Goal: Communication & Community: Share content

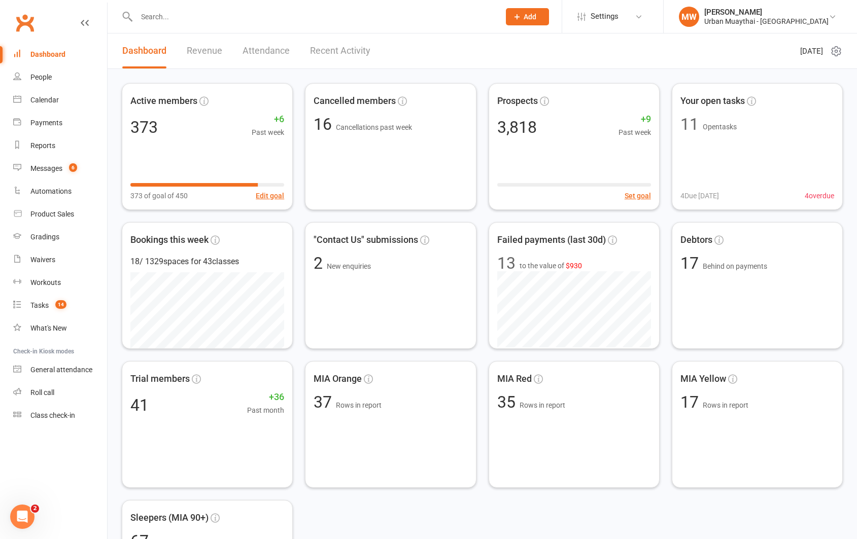
click at [418, 10] on input "text" at bounding box center [312, 17] width 359 height 14
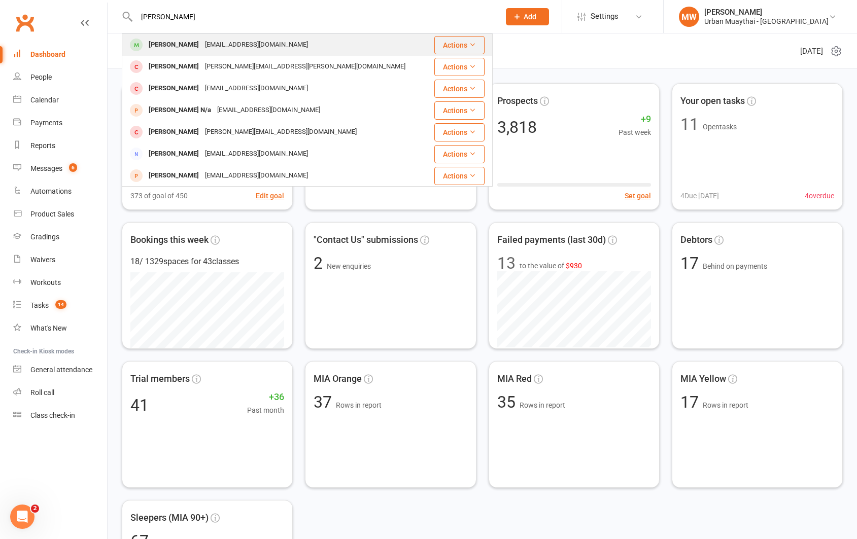
type input "[PERSON_NAME]"
click at [403, 51] on div "[PERSON_NAME] [EMAIL_ADDRESS][DOMAIN_NAME]" at bounding box center [276, 44] width 307 height 21
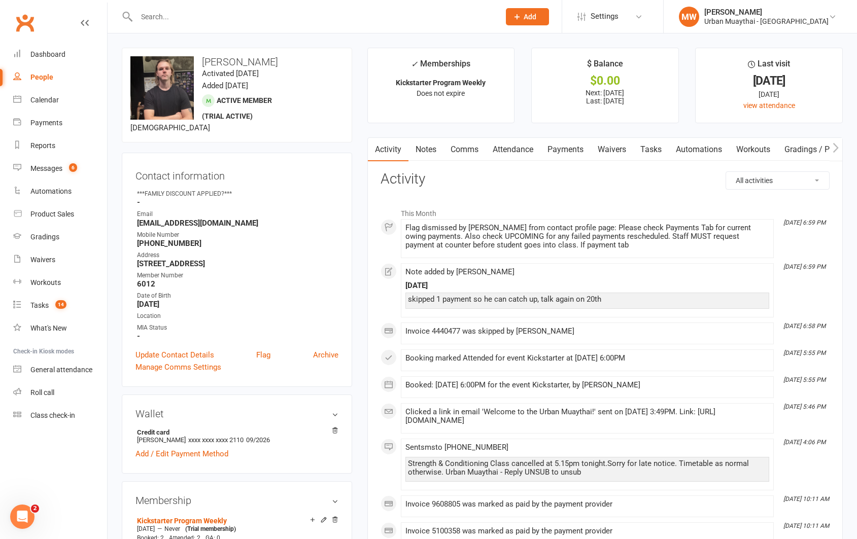
click at [330, 17] on input "text" at bounding box center [312, 17] width 359 height 14
type input "o"
type input "ioa"
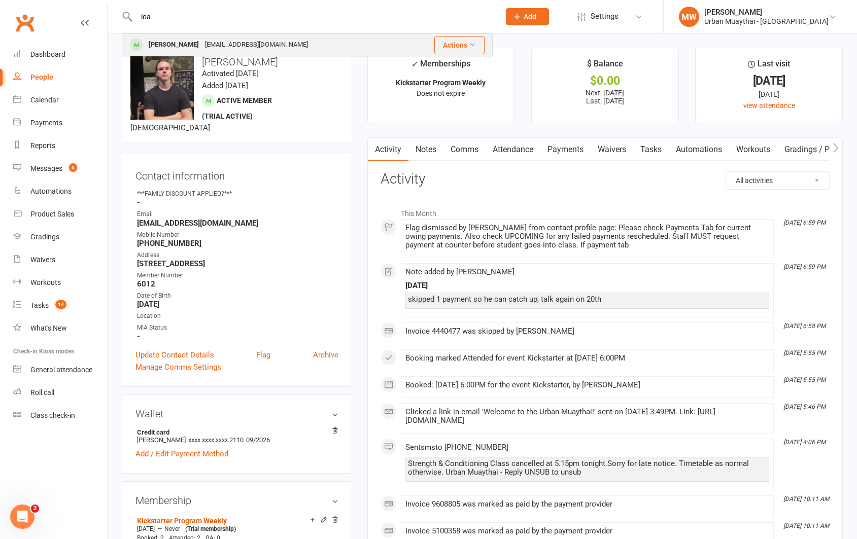
click at [300, 39] on div "[PERSON_NAME] [EMAIL_ADDRESS][DOMAIN_NAME]" at bounding box center [264, 44] width 283 height 21
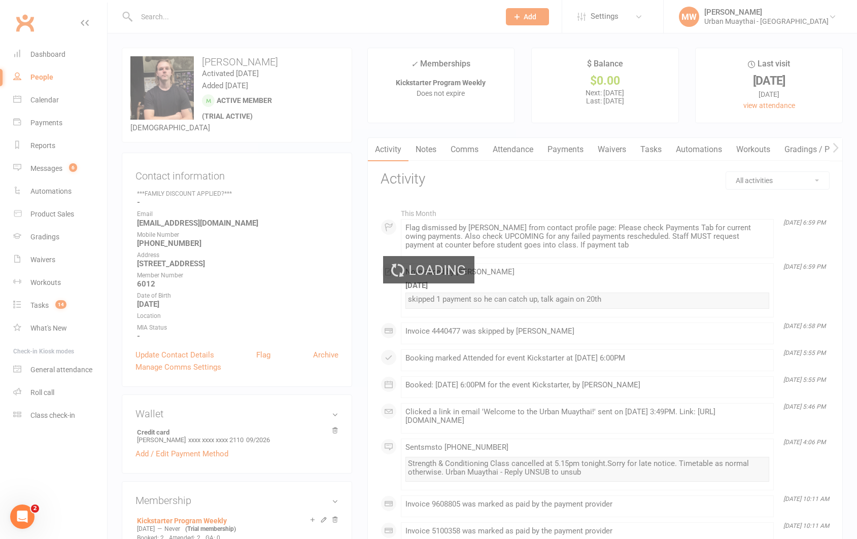
scroll to position [1, 0]
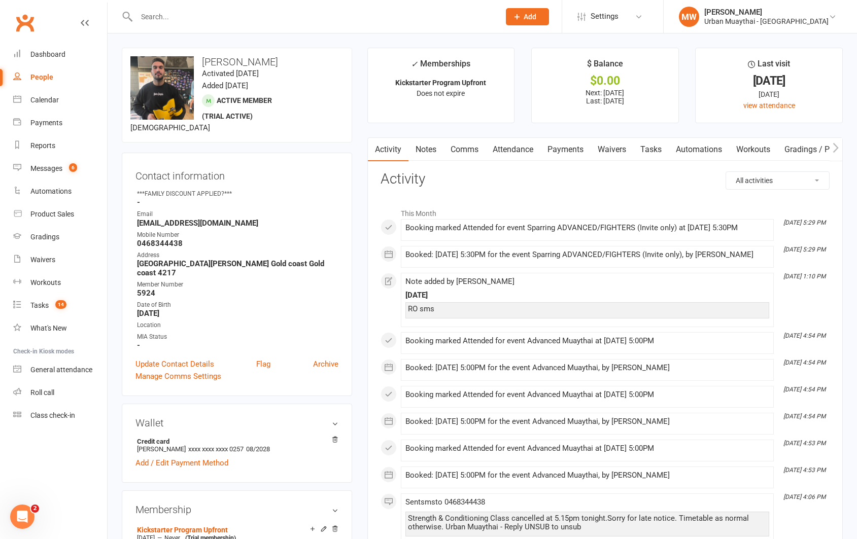
click at [198, 16] on input "text" at bounding box center [312, 17] width 359 height 14
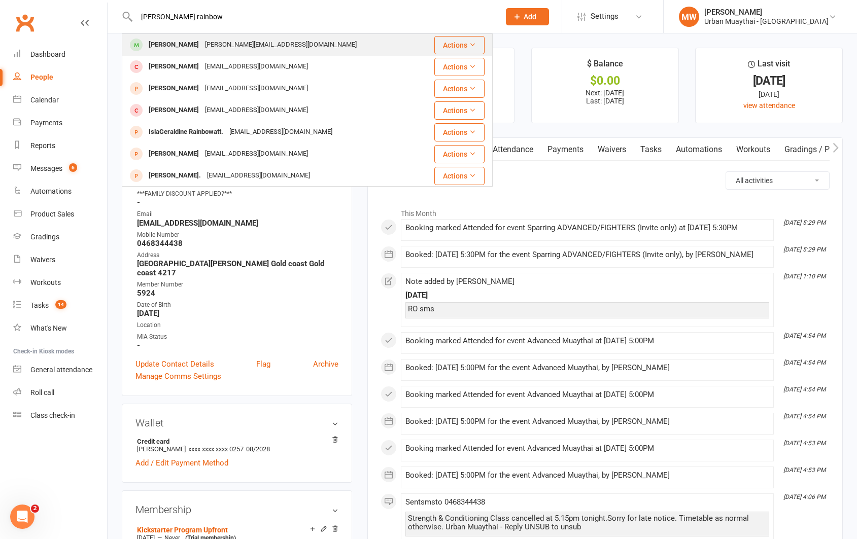
type input "[PERSON_NAME] rainbow"
click at [194, 46] on div "[PERSON_NAME]" at bounding box center [174, 45] width 56 height 15
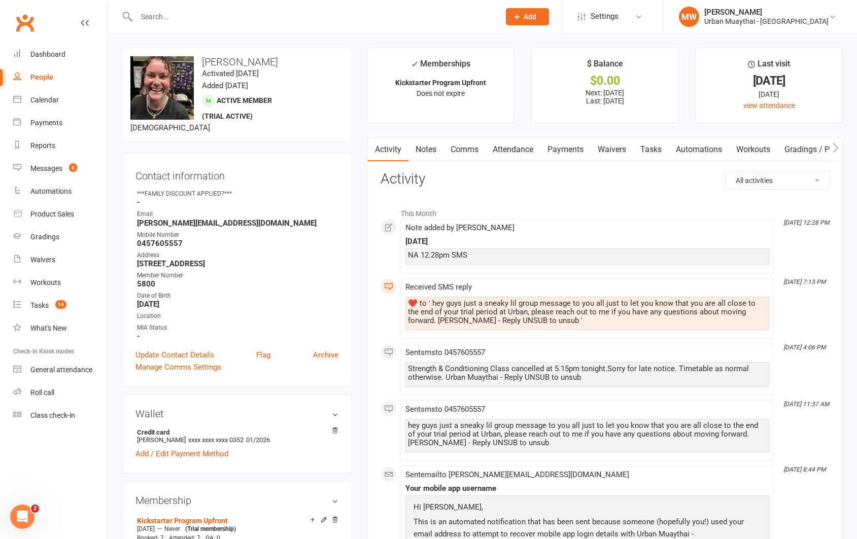
click at [430, 148] on link "Notes" at bounding box center [425, 149] width 35 height 23
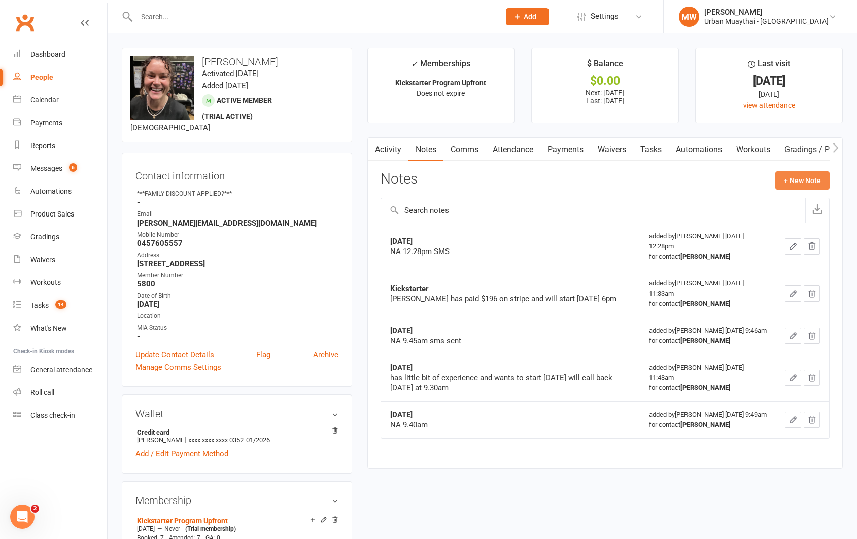
click at [793, 182] on button "+ New Note" at bounding box center [802, 180] width 54 height 18
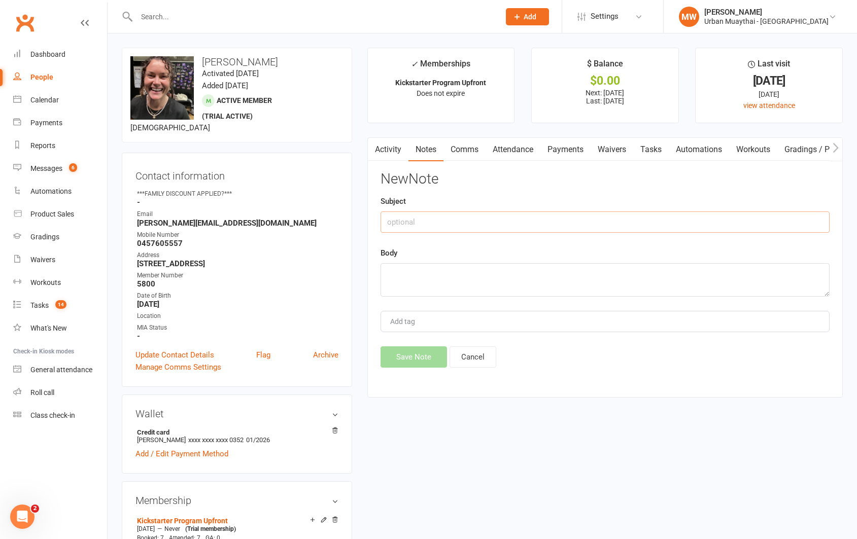
click at [404, 226] on input "text" at bounding box center [604, 222] width 449 height 21
type input "RO convo"
click at [399, 272] on textarea at bounding box center [604, 279] width 449 height 33
type textarea "SMS sales phone - agreed to roll over part time"
click at [403, 355] on button "Save Note" at bounding box center [413, 356] width 66 height 21
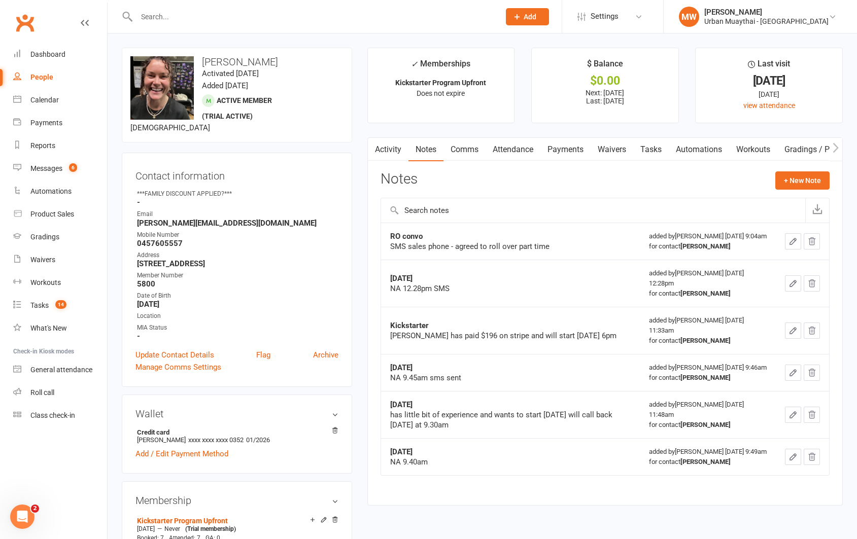
click at [328, 12] on input "text" at bounding box center [312, 17] width 359 height 14
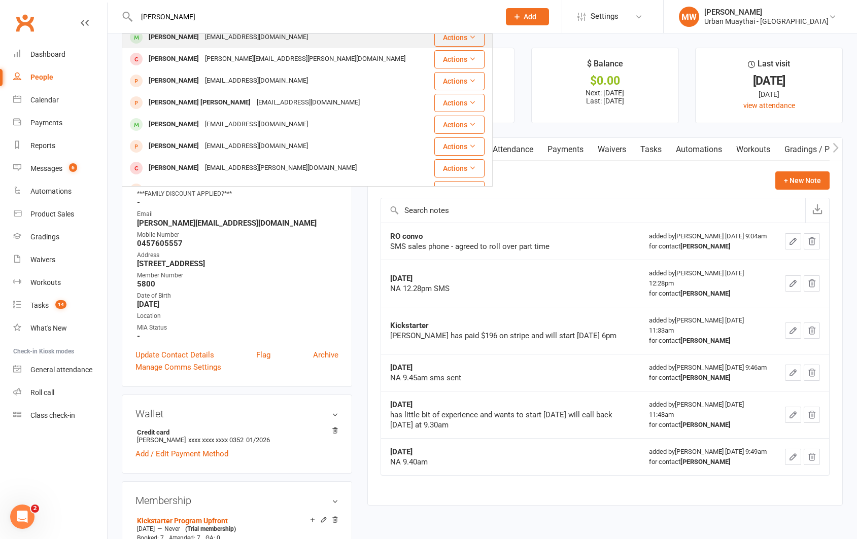
scroll to position [79, 0]
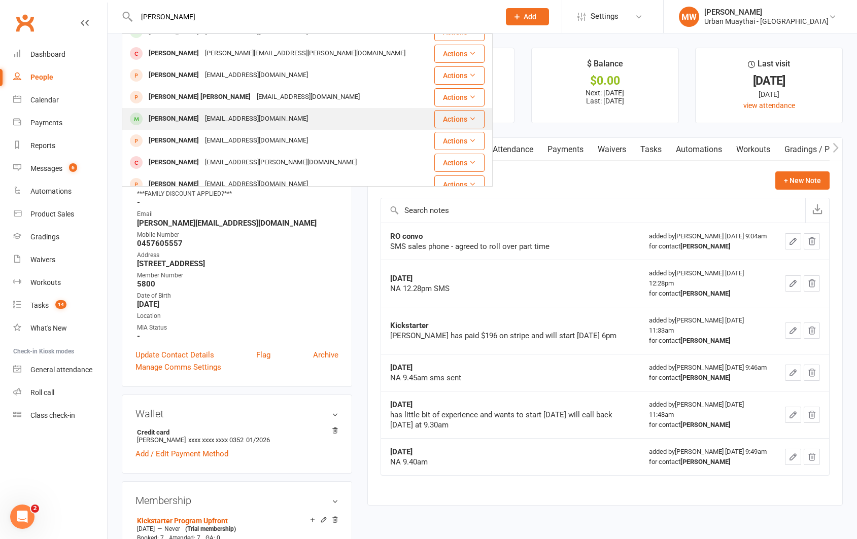
type input "[PERSON_NAME]"
click at [237, 118] on div "[EMAIL_ADDRESS][DOMAIN_NAME]" at bounding box center [256, 119] width 109 height 15
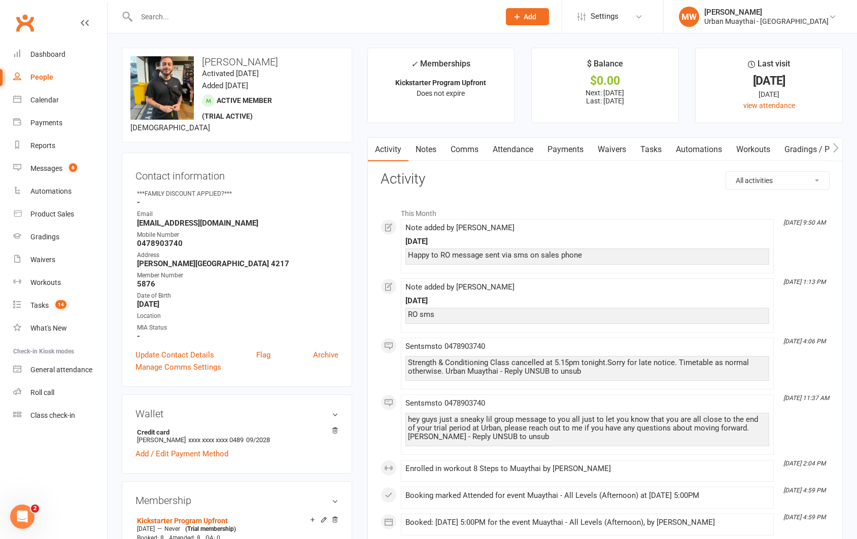
drag, startPoint x: 294, startPoint y: 62, endPoint x: 201, endPoint y: 62, distance: 92.8
click at [201, 62] on h3 "[PERSON_NAME]" at bounding box center [236, 61] width 213 height 11
copy h3 "[PERSON_NAME]"
click at [364, 12] on input "text" at bounding box center [312, 17] width 359 height 14
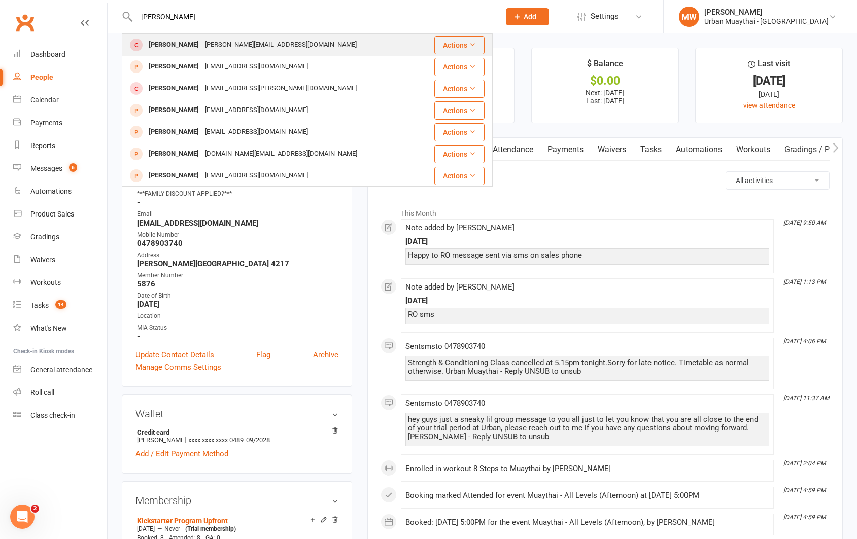
type input "[PERSON_NAME]"
click at [362, 39] on div "[PERSON_NAME] Zego [EMAIL_ADDRESS][DOMAIN_NAME]" at bounding box center [276, 44] width 307 height 21
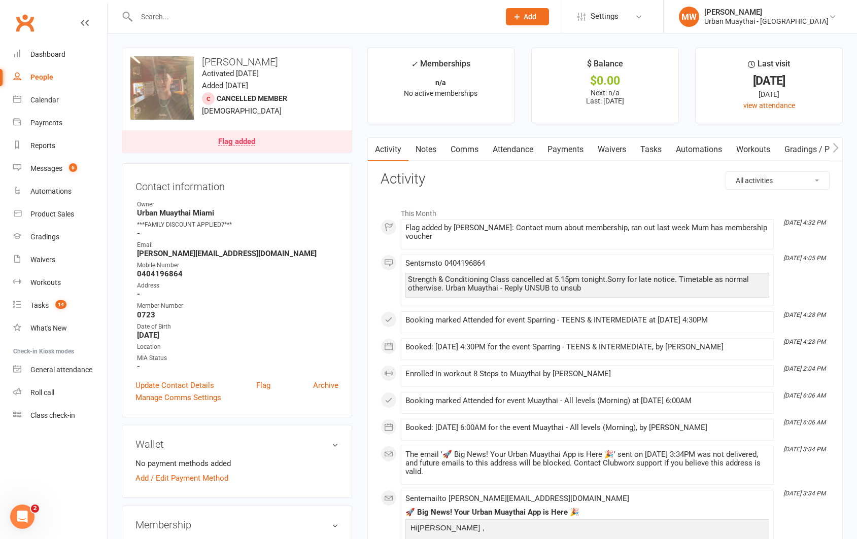
click at [431, 150] on link "Notes" at bounding box center [425, 149] width 35 height 23
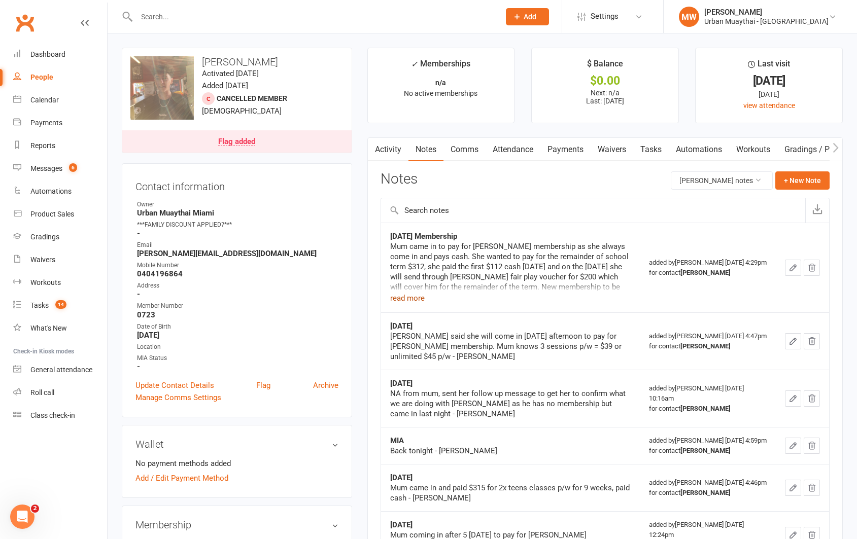
click at [406, 297] on button "read more" at bounding box center [407, 298] width 34 height 12
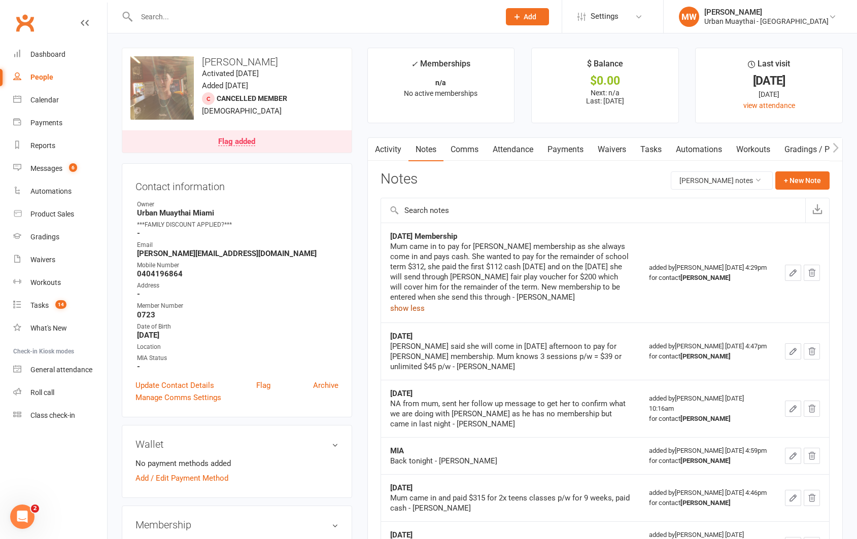
click at [468, 148] on link "Comms" at bounding box center [464, 149] width 42 height 23
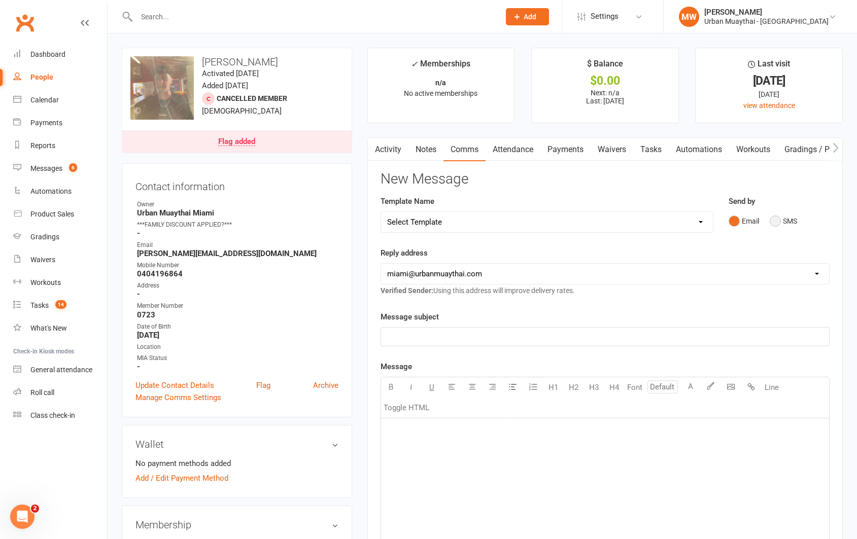
click at [774, 220] on button "SMS" at bounding box center [782, 221] width 27 height 19
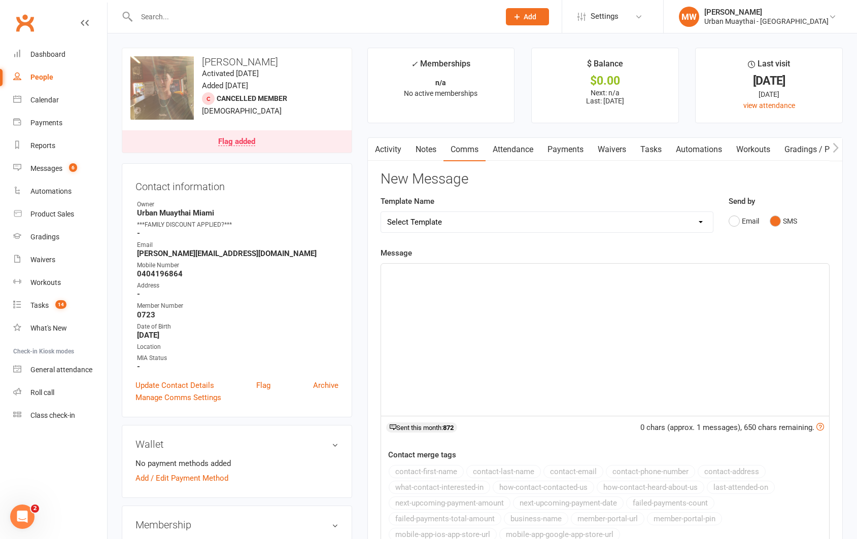
click at [424, 269] on p "﻿" at bounding box center [605, 273] width 436 height 12
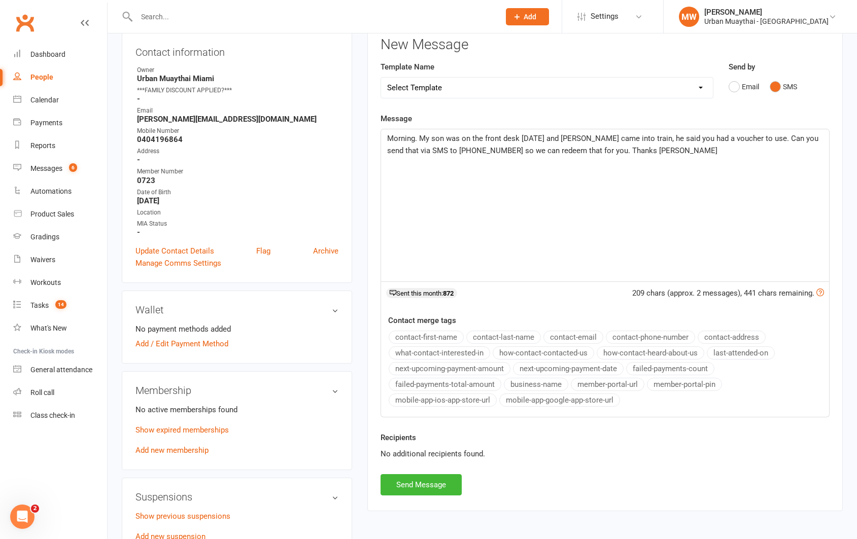
scroll to position [140, 0]
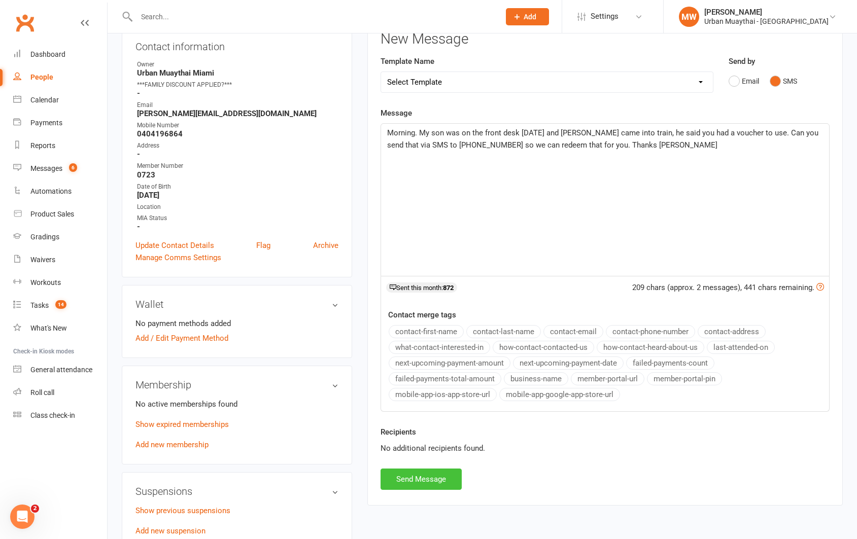
click at [423, 476] on button "Send Message" at bounding box center [420, 479] width 81 height 21
